Goal: Transaction & Acquisition: Purchase product/service

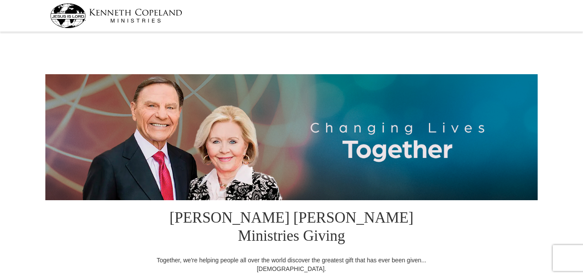
select select "WV"
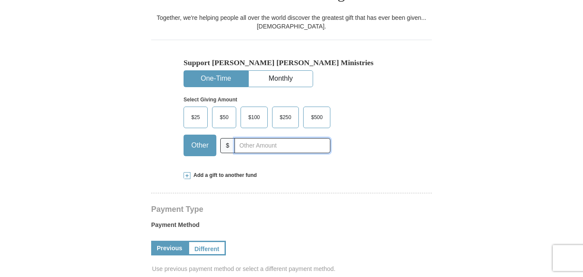
drag, startPoint x: 231, startPoint y: 130, endPoint x: 270, endPoint y: 158, distance: 47.9
click at [185, 172] on span at bounding box center [187, 175] width 7 height 7
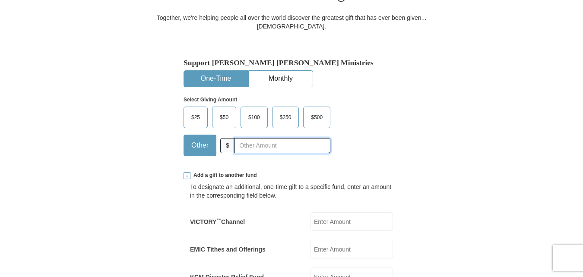
click at [253, 138] on input "text" at bounding box center [282, 145] width 96 height 15
click at [237, 71] on button "One-Time" at bounding box center [216, 79] width 64 height 16
click at [225, 71] on button "One-Time" at bounding box center [216, 79] width 64 height 16
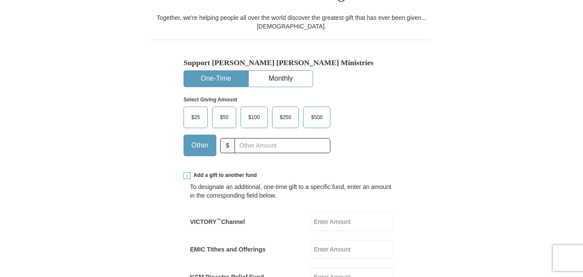
click at [222, 71] on button "One-Time" at bounding box center [216, 79] width 64 height 16
click at [246, 138] on input "text" at bounding box center [282, 145] width 96 height 15
click at [297, 71] on button "Monthly" at bounding box center [281, 79] width 64 height 16
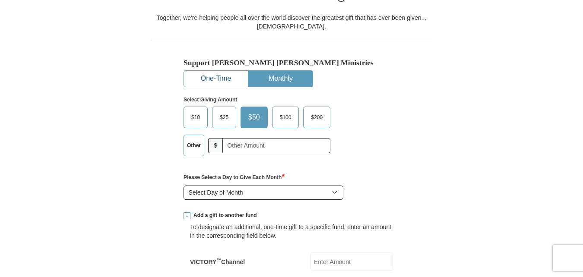
click at [220, 71] on button "One-Time" at bounding box center [216, 79] width 64 height 16
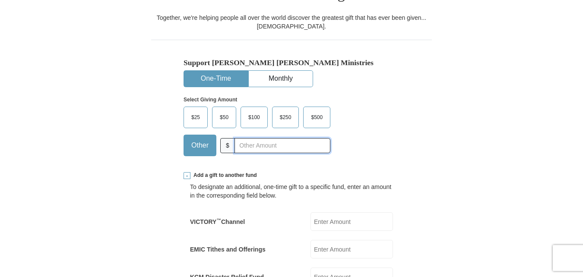
click at [246, 138] on input "text" at bounding box center [282, 145] width 96 height 15
type input "200.00"
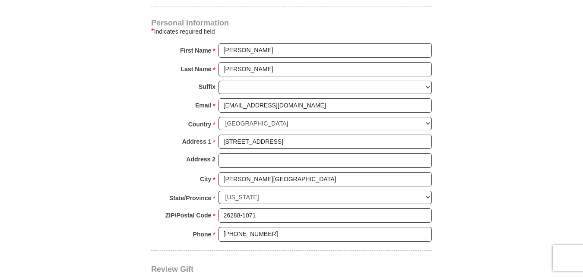
scroll to position [970, 0]
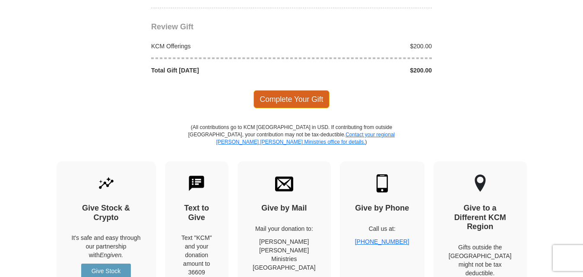
click at [303, 90] on span "Complete Your Gift" at bounding box center [291, 99] width 76 height 18
